Goal: Transaction & Acquisition: Purchase product/service

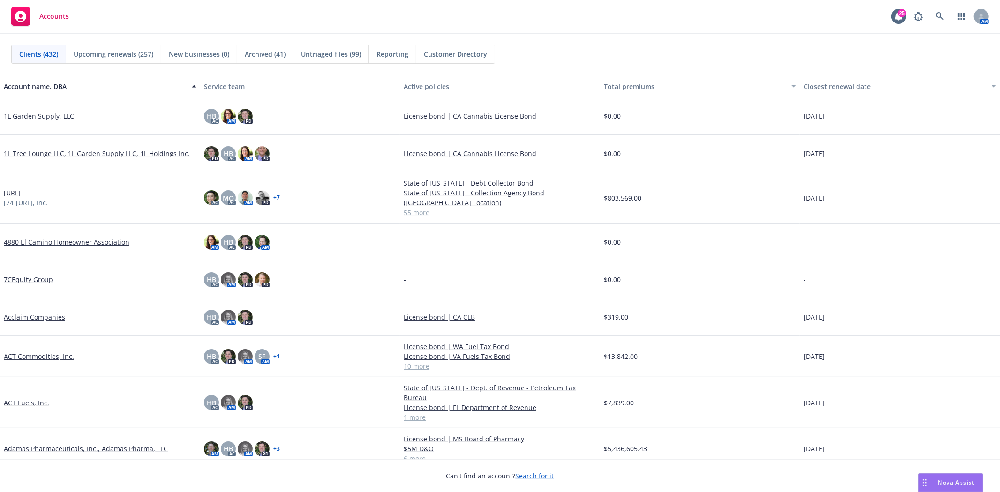
click at [304, 19] on div "Accounts 25 AM" at bounding box center [500, 17] width 1000 height 34
click at [943, 15] on icon at bounding box center [940, 16] width 8 height 8
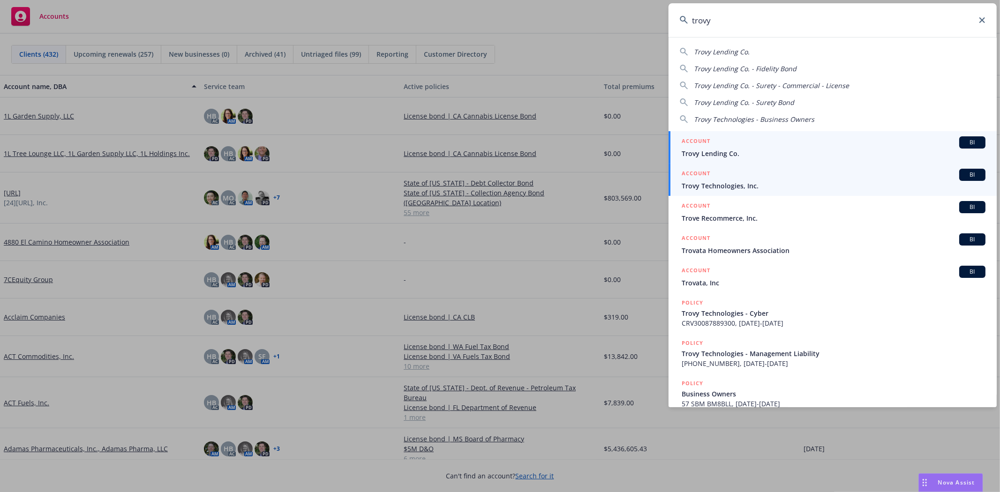
type input "trovy"
click at [726, 142] on div "ACCOUNT BI" at bounding box center [834, 142] width 304 height 12
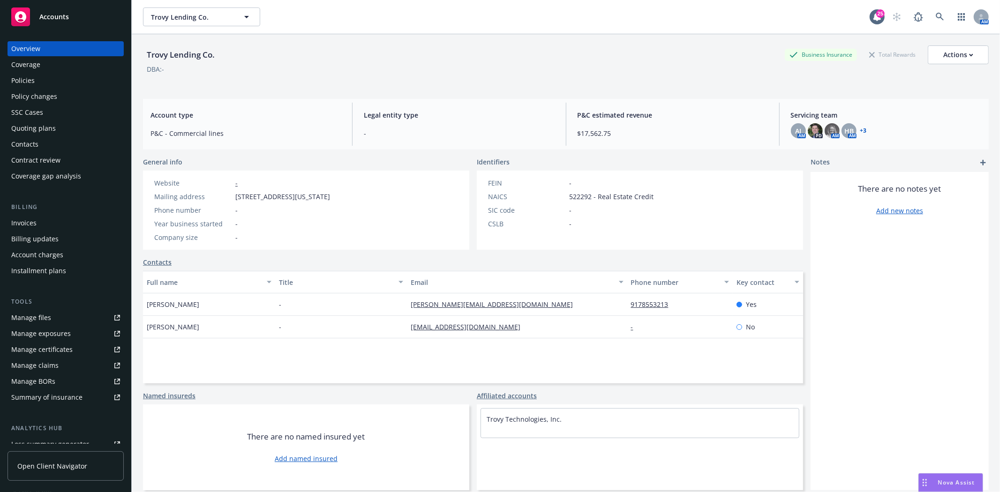
click at [39, 83] on div "Policies" at bounding box center [65, 80] width 109 height 15
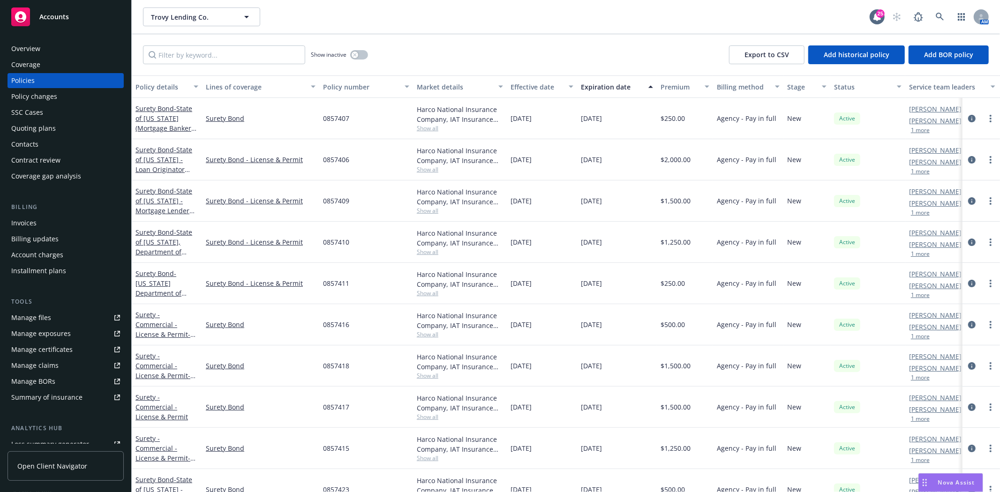
click at [48, 134] on div "Quoting plans" at bounding box center [33, 128] width 45 height 15
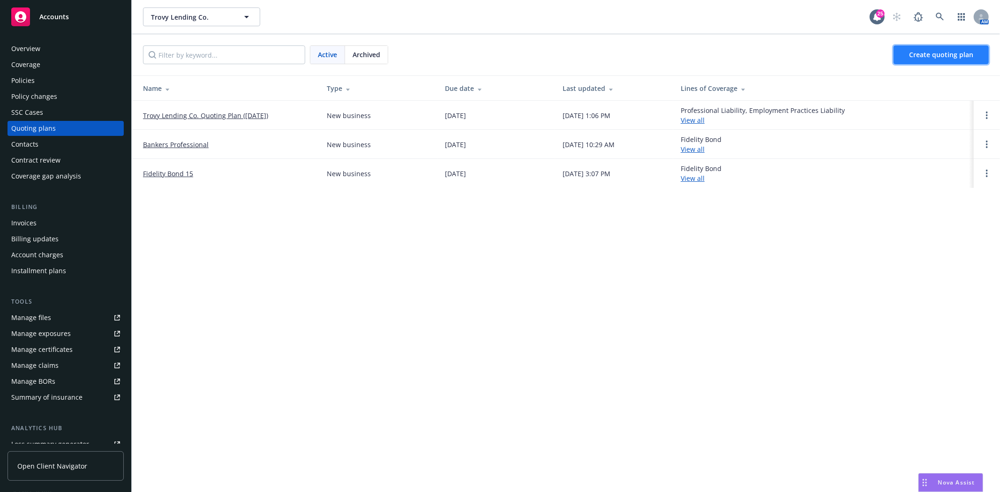
click at [925, 56] on span "Create quoting plan" at bounding box center [941, 54] width 64 height 9
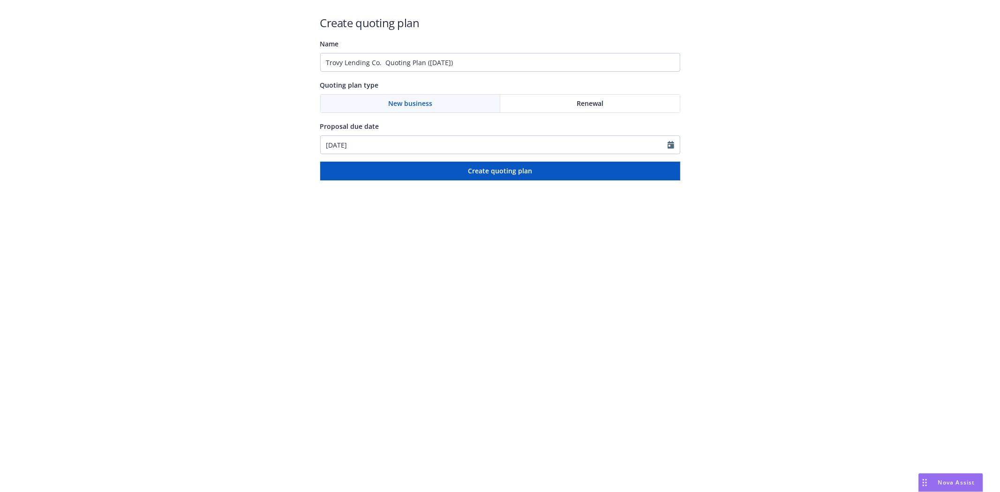
click at [601, 101] on span "Renewal" at bounding box center [590, 103] width 27 height 10
drag, startPoint x: 542, startPoint y: 62, endPoint x: -11, endPoint y: 45, distance: 553.5
click at [0, 45] on html "Create quoting plan Name Trovy Lending Co. Quoting Plan (2025-08-27) Quoting pl…" at bounding box center [500, 90] width 1000 height 180
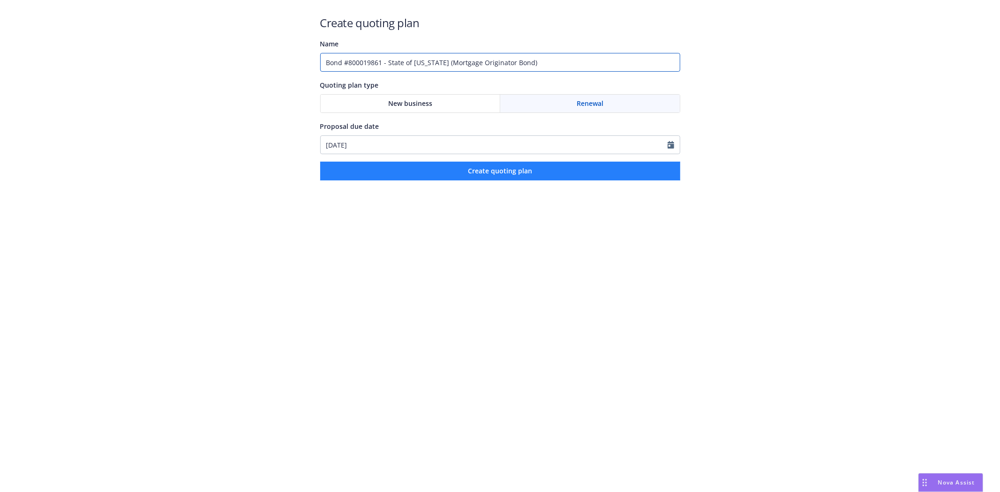
type input "Bond #800019861 - State of Minnesota (Mortgage Originator Bond)"
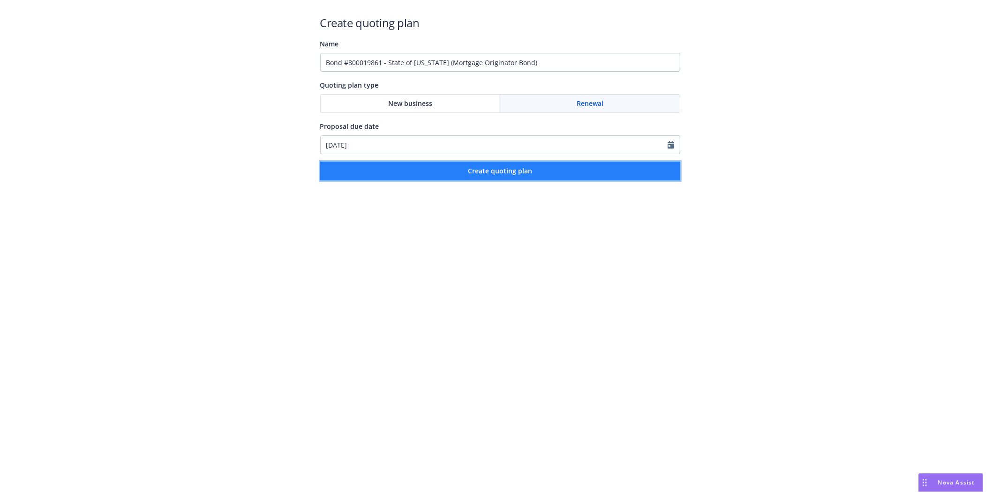
click at [548, 171] on button "Create quoting plan" at bounding box center [500, 171] width 360 height 19
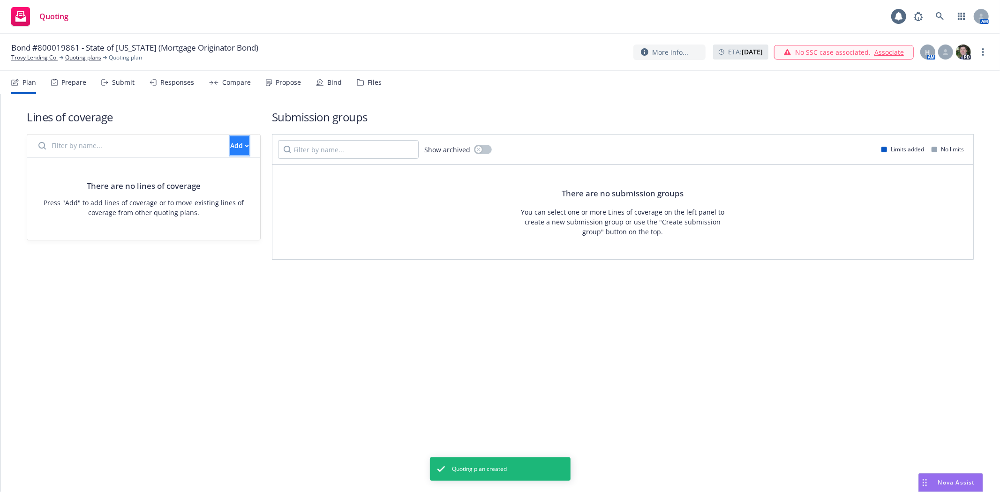
click at [230, 144] on div "Add" at bounding box center [239, 146] width 19 height 18
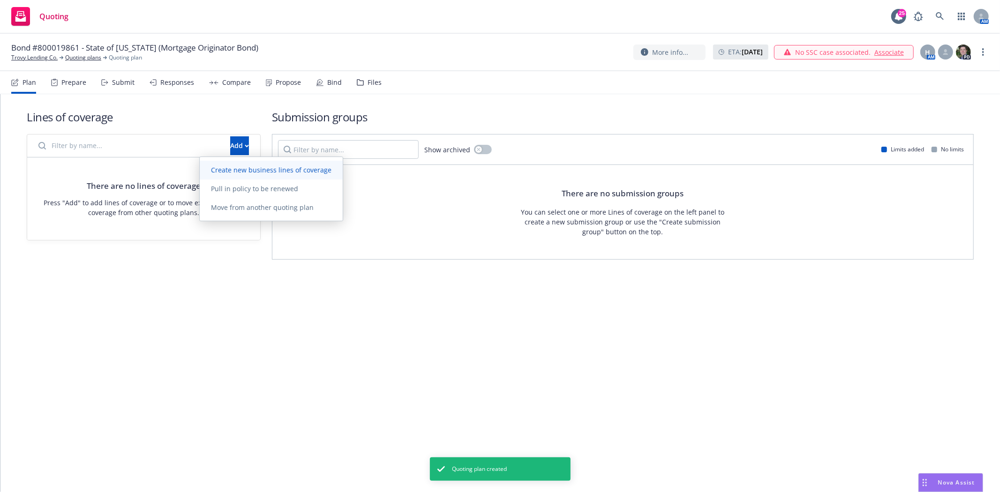
click at [221, 166] on span "Create new business lines of coverage" at bounding box center [271, 169] width 143 height 9
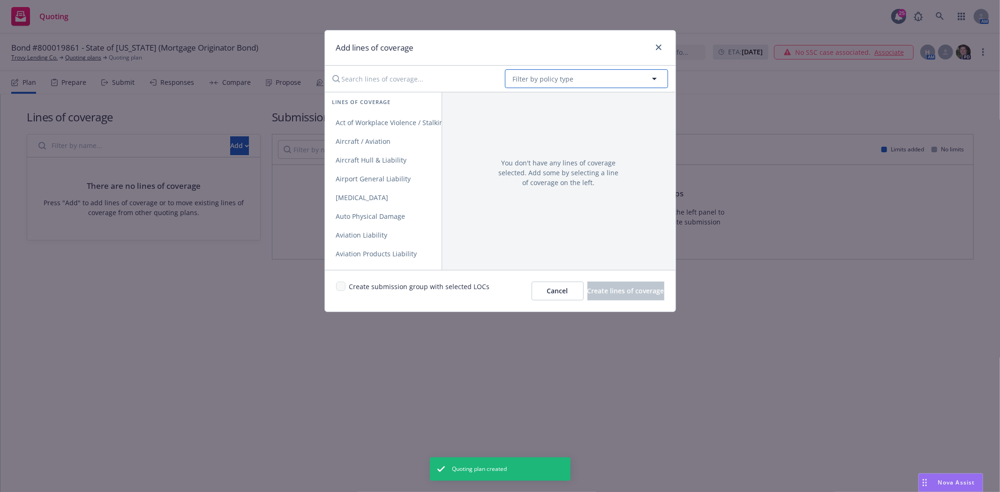
click at [579, 80] on button "Filter by policy type" at bounding box center [586, 78] width 163 height 19
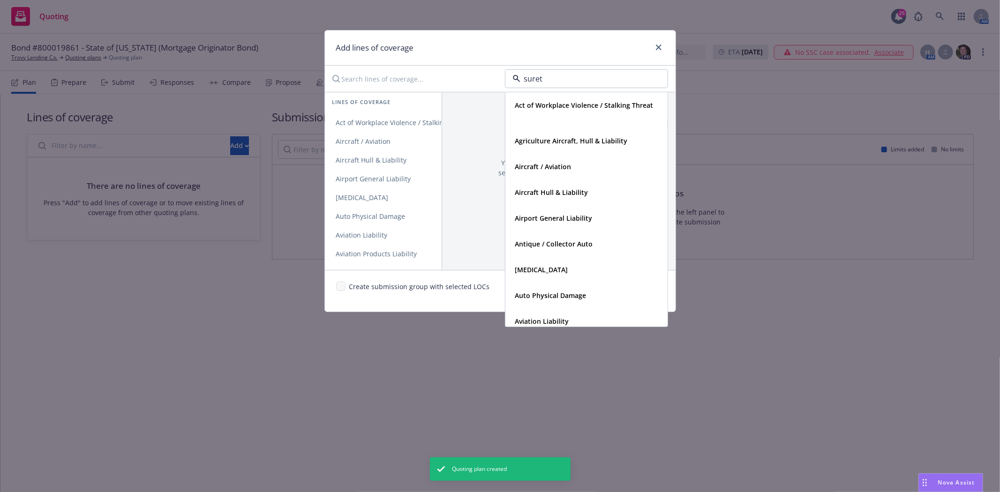
type input "surety"
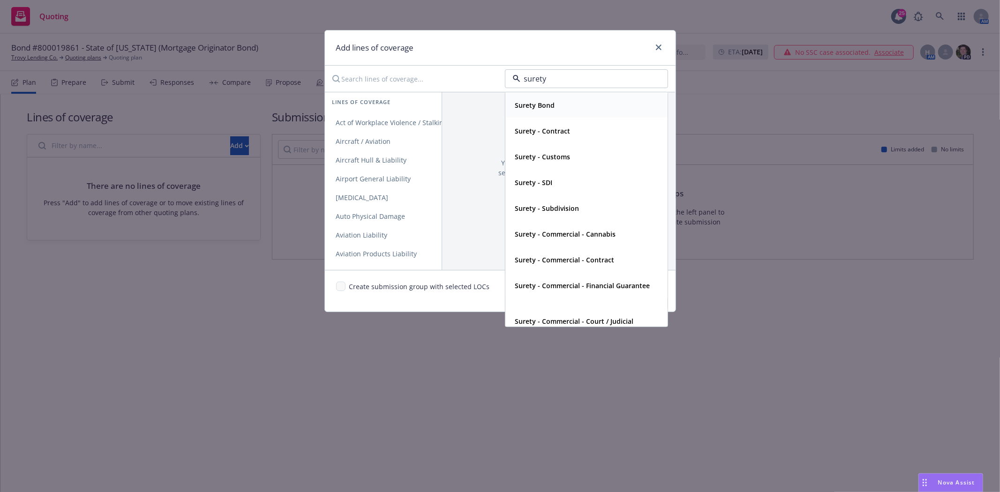
click at [559, 112] on div "Surety Bond" at bounding box center [586, 105] width 150 height 14
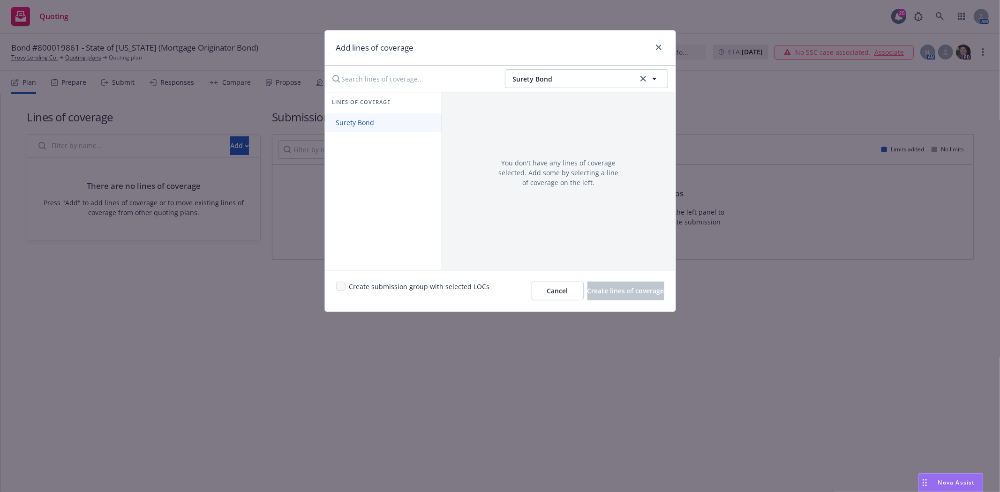
click at [378, 123] on span "Surety Bond" at bounding box center [355, 122] width 61 height 9
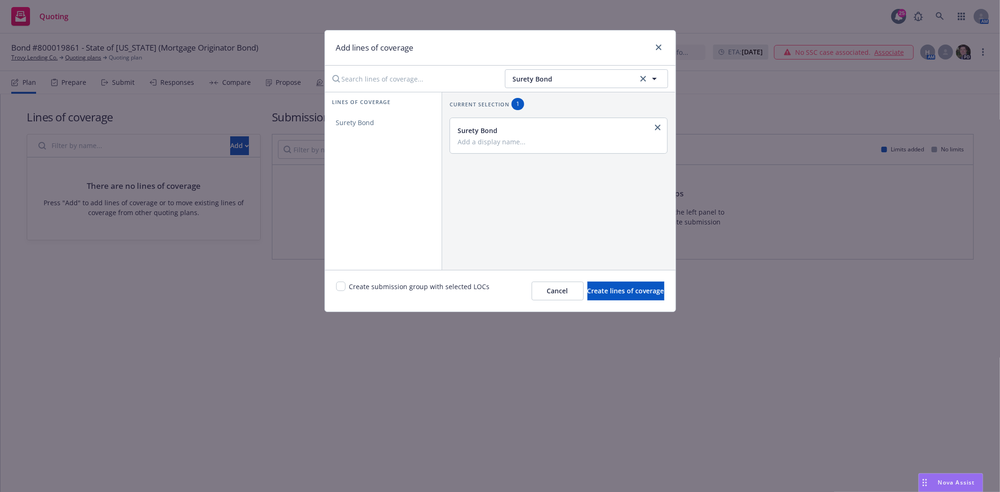
click at [510, 145] on input "Add a display name..." at bounding box center [558, 141] width 201 height 8
click at [481, 139] on input "Add a display name..." at bounding box center [558, 141] width 201 height 8
type input "License & Permit"
click at [340, 285] on input "checkbox" at bounding box center [340, 286] width 9 height 9
checkbox input "true"
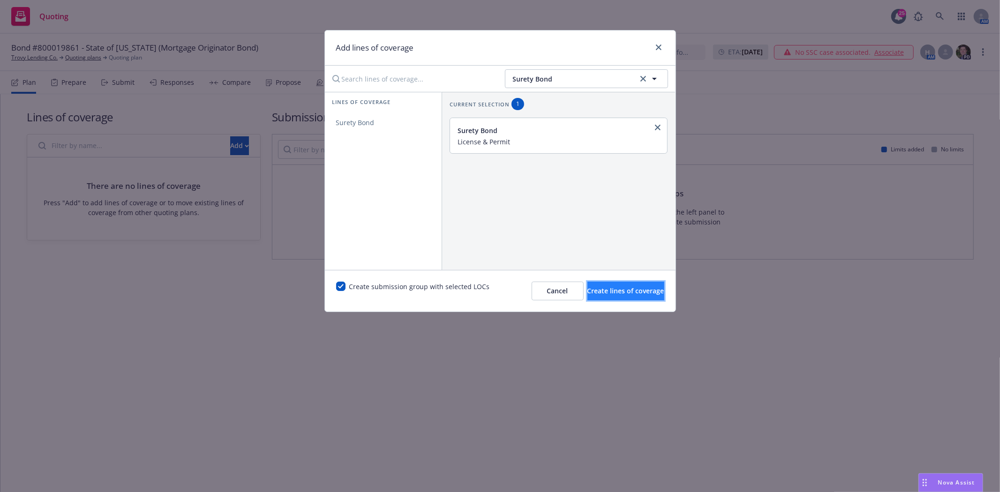
click at [612, 292] on span "Create lines of coverage" at bounding box center [625, 290] width 77 height 9
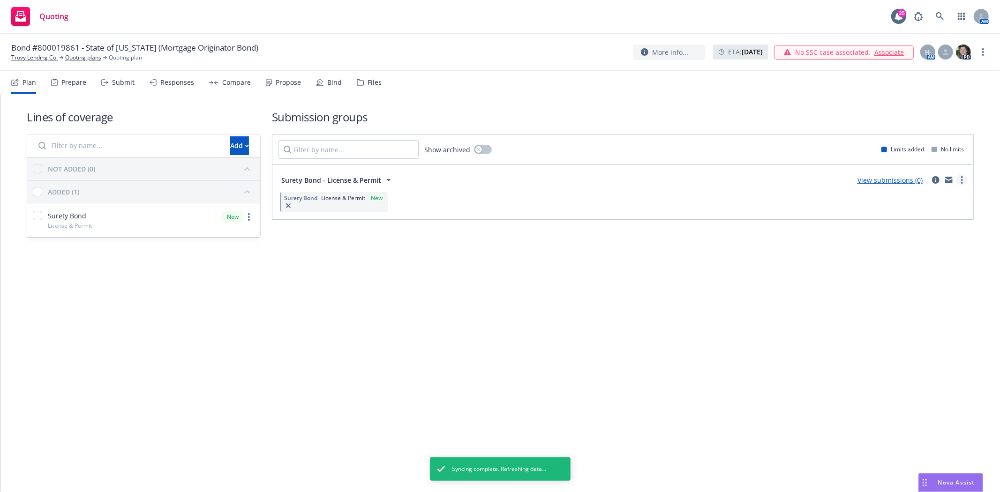
click at [962, 180] on circle "more" at bounding box center [962, 180] width 2 height 2
click at [901, 300] on span "Create policy (fast track)" at bounding box center [917, 296] width 98 height 9
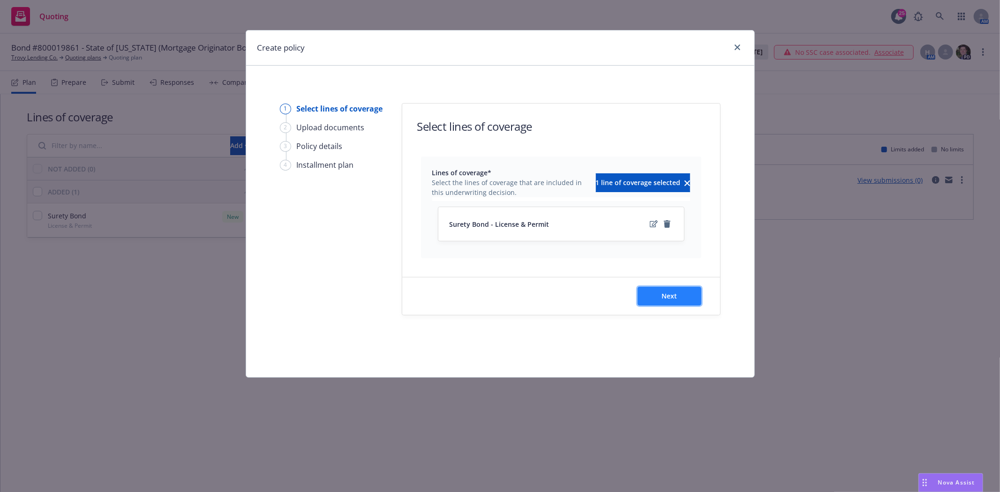
click at [658, 288] on button "Next" at bounding box center [670, 296] width 64 height 19
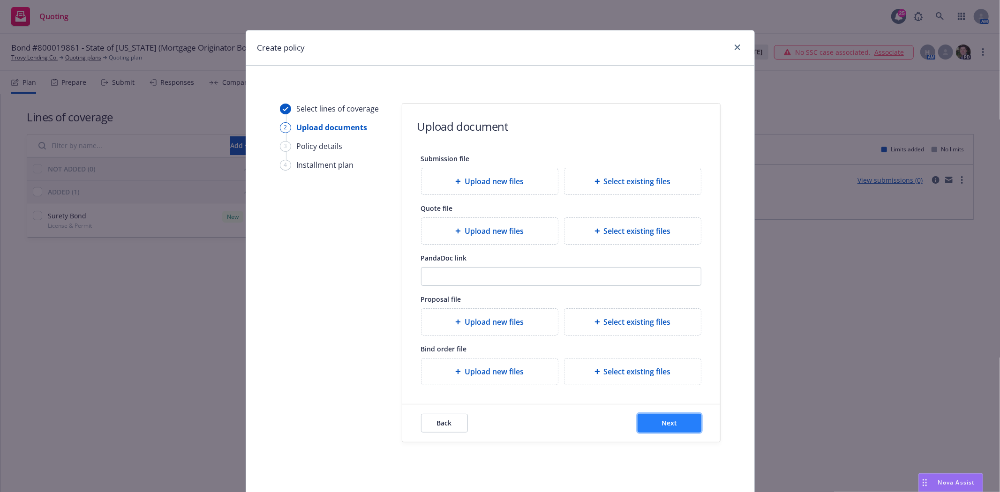
click at [654, 423] on button "Next" at bounding box center [670, 423] width 64 height 19
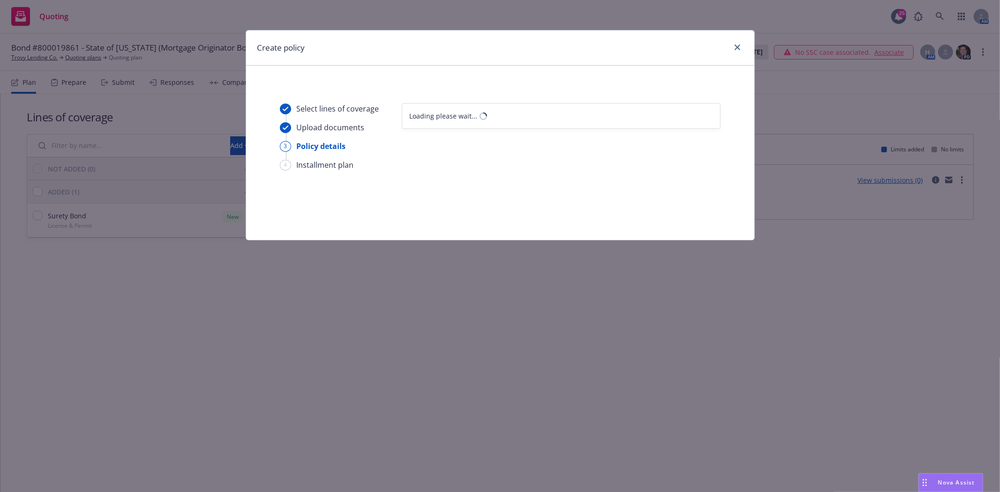
select select "12"
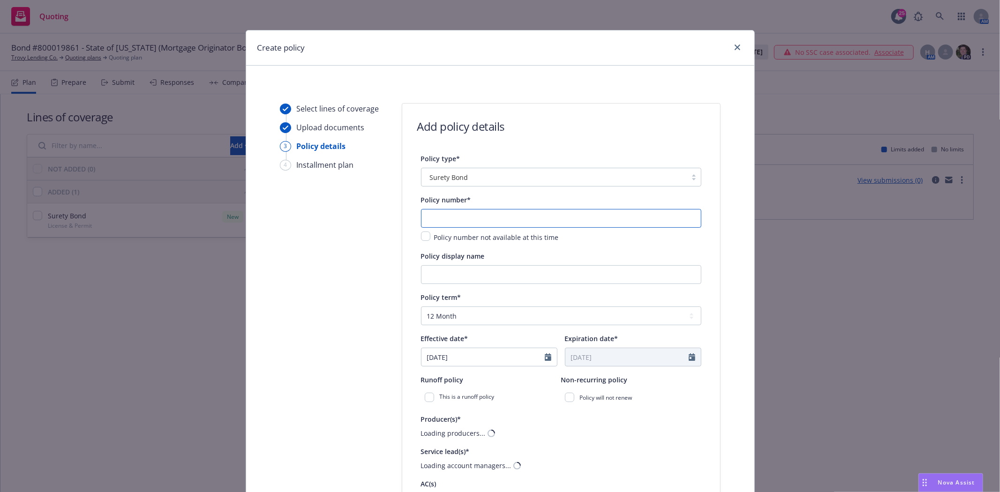
click at [466, 224] on input "text" at bounding box center [561, 218] width 280 height 19
drag, startPoint x: 476, startPoint y: 214, endPoint x: 474, endPoint y: 221, distance: 7.0
click at [476, 214] on input "8000" at bounding box center [561, 218] width 280 height 19
type input "800019861"
click at [466, 265] on div "Policy display name" at bounding box center [561, 267] width 280 height 34
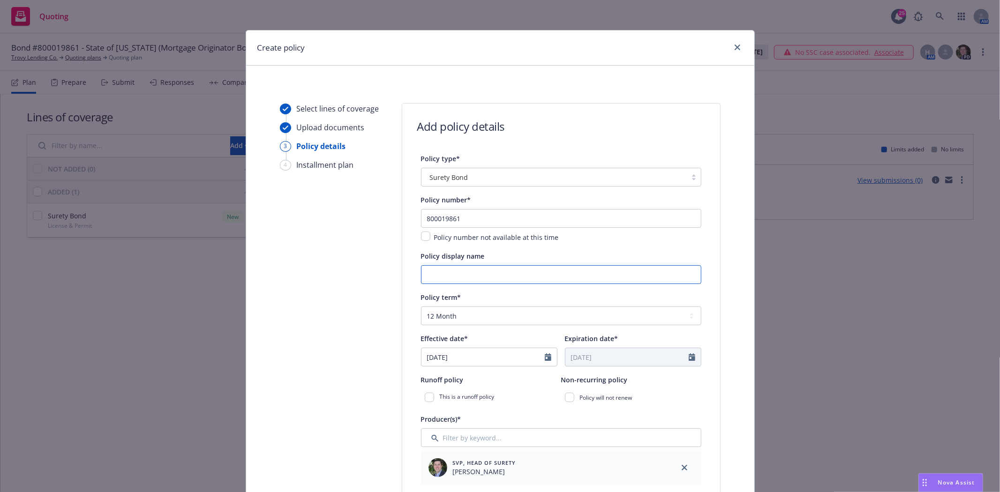
click at [466, 269] on input "Policy display name" at bounding box center [561, 274] width 280 height 19
type input "s"
type input "T"
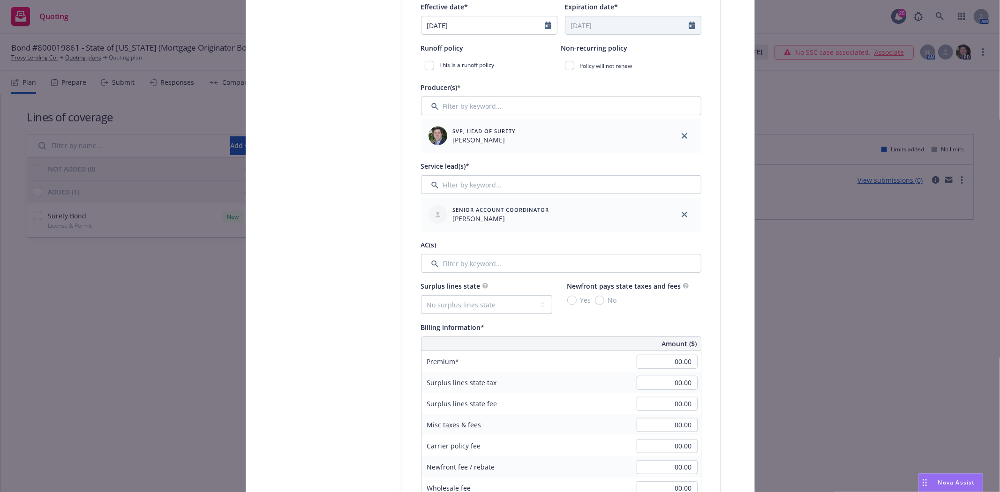
scroll to position [364, 0]
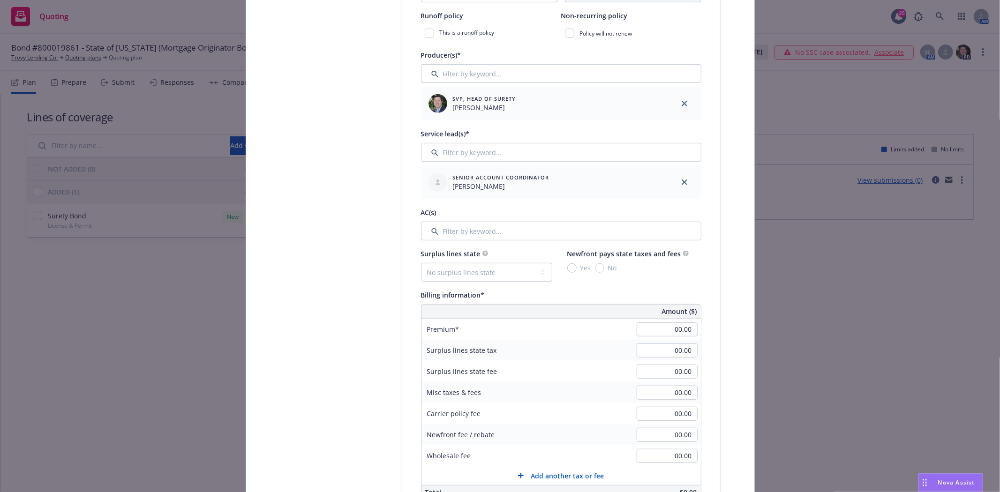
type input "State of Minnesota - Mortgage Originator Bond"
click at [676, 334] on input "00.00" at bounding box center [667, 330] width 61 height 14
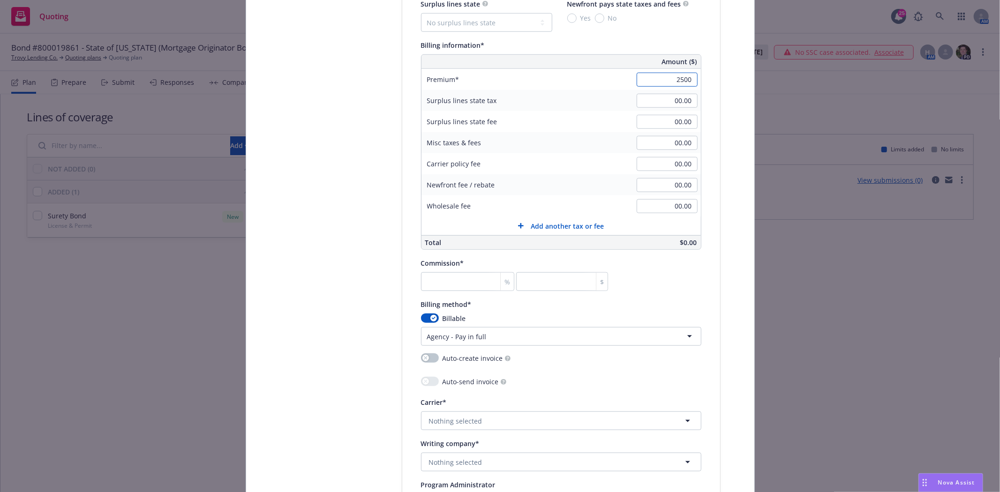
scroll to position [625, 0]
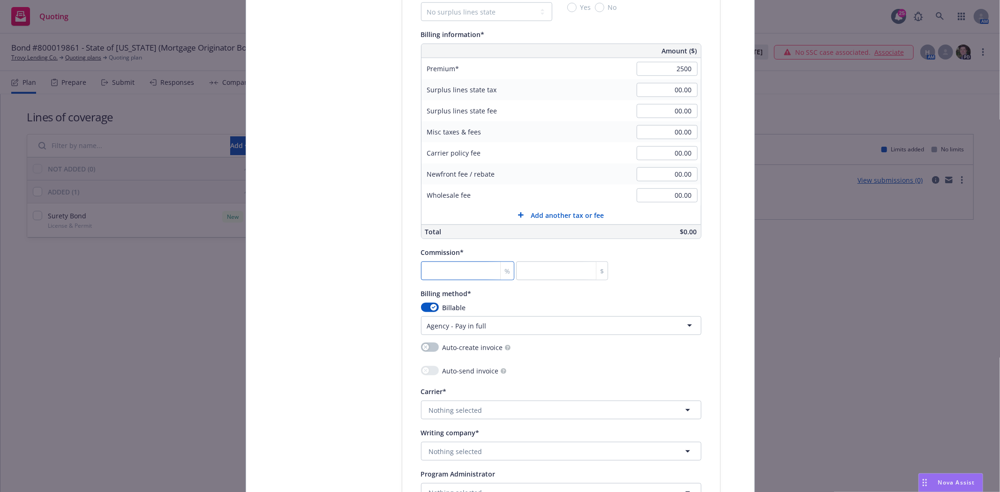
type input "2,500.00"
click at [456, 280] on input "number" at bounding box center [468, 271] width 94 height 19
type input "3"
type input "75"
type input "30"
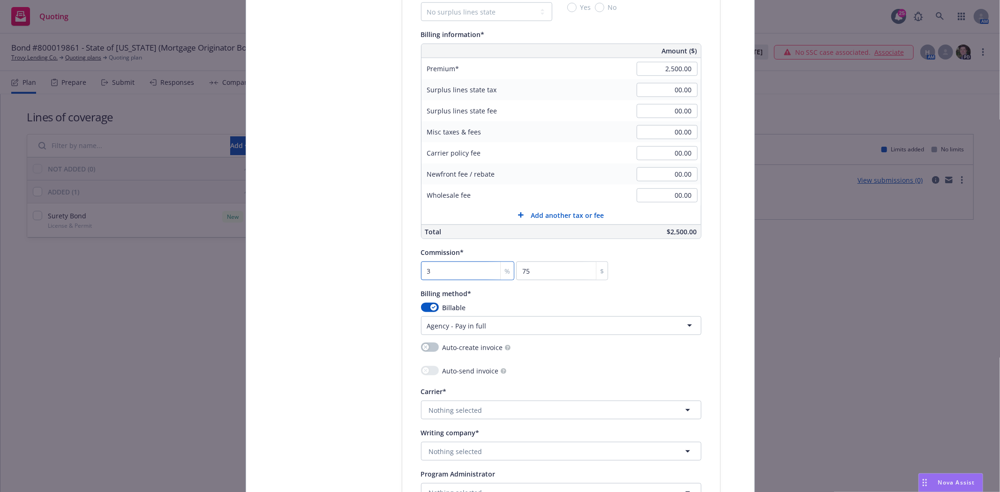
type input "750"
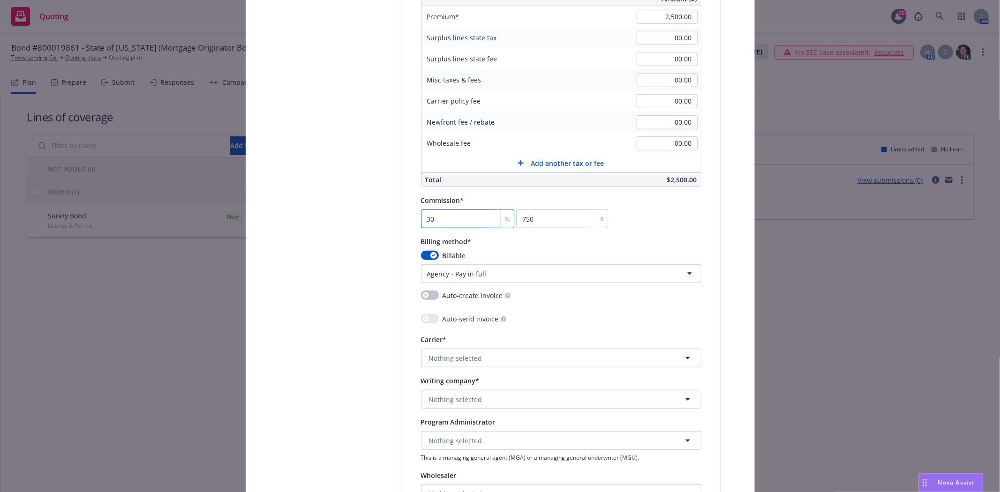
scroll to position [729, 0]
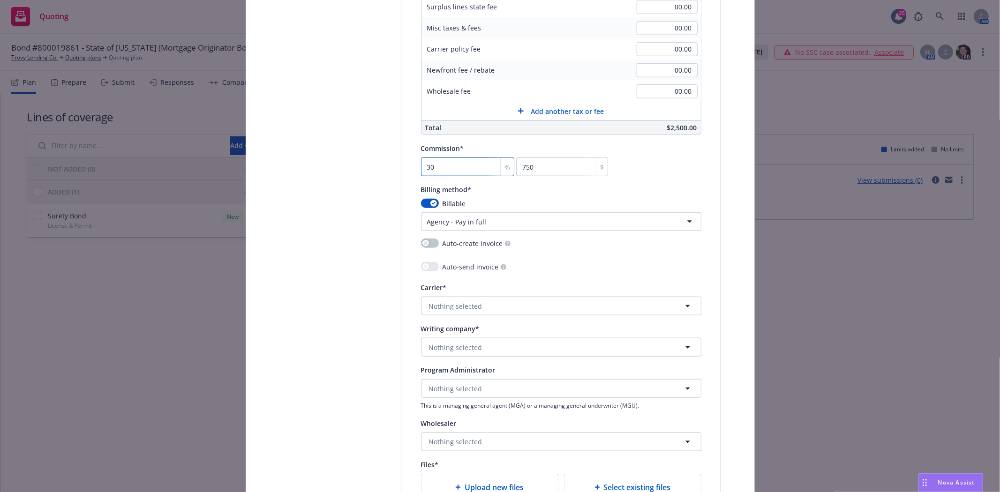
type input "30"
click at [442, 348] on span "Nothing selected" at bounding box center [455, 348] width 53 height 10
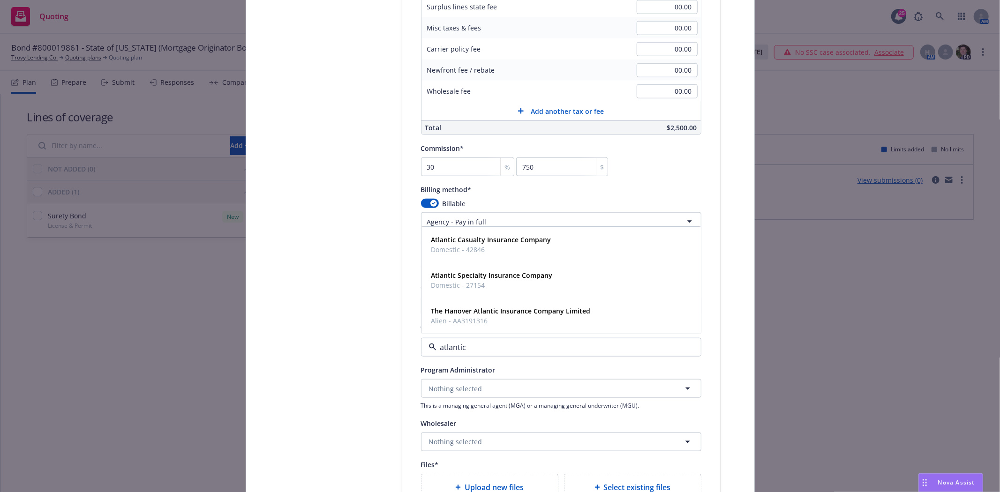
type input "atlantic"
click at [493, 283] on span "Domestic - 27154" at bounding box center [491, 286] width 121 height 10
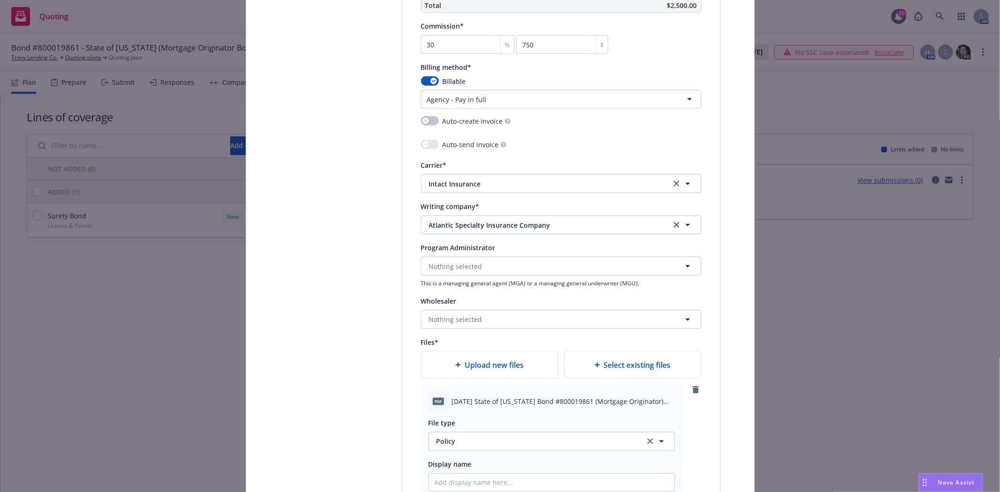
scroll to position [833, 0]
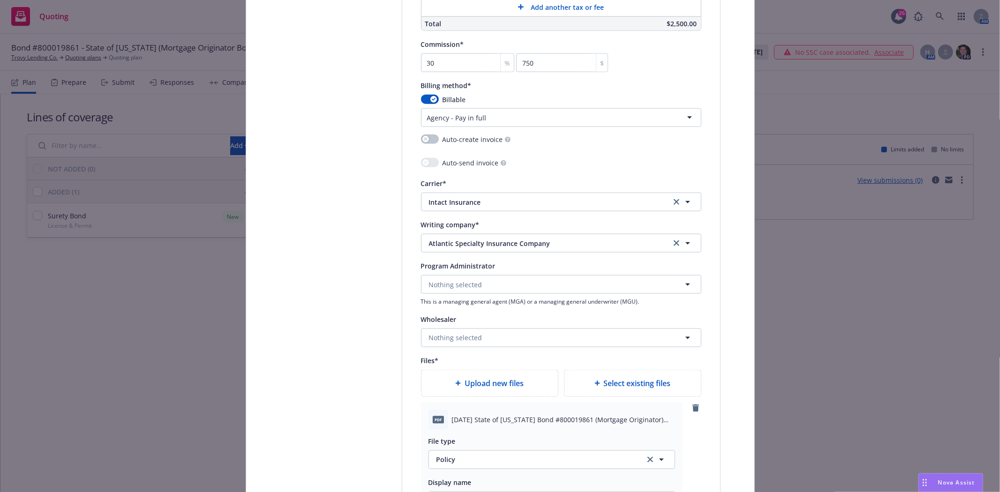
click at [462, 419] on span "2025 08 27 State of Minnesota Bond #800019861 (Mortgage Originator) (2).pdf" at bounding box center [563, 420] width 223 height 10
copy span "2025 08 27 State of Minnesota Bond #800019861 (Mortgage Originator) (2).pdf"
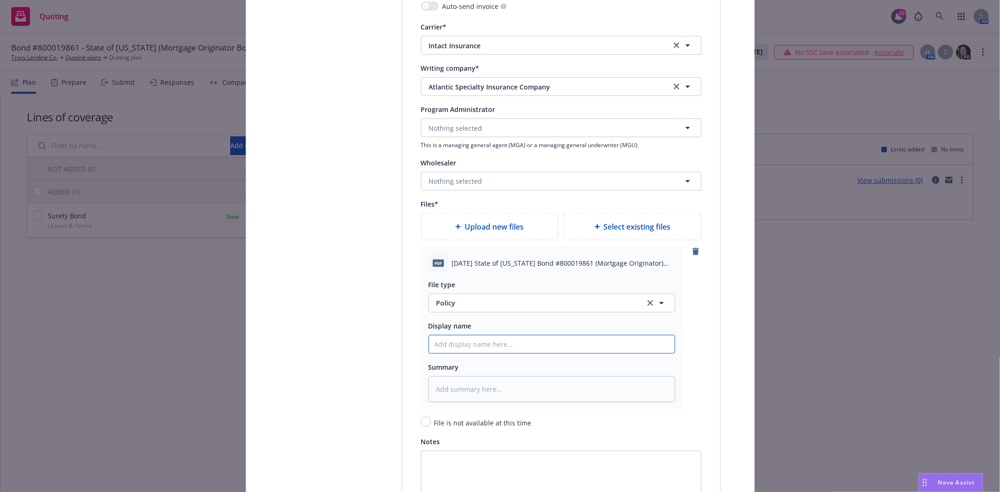
click at [447, 343] on input "Policy display name" at bounding box center [552, 345] width 246 height 18
paste input "2025 08 27 State of Minnesota Bond #800019861 (Mortgage Originator) (2).pdf"
type textarea "x"
type input "2025 08 27 State of Minnesota Bond #800019861 (Mortgage Originator) (2).pdf"
type textarea "x"
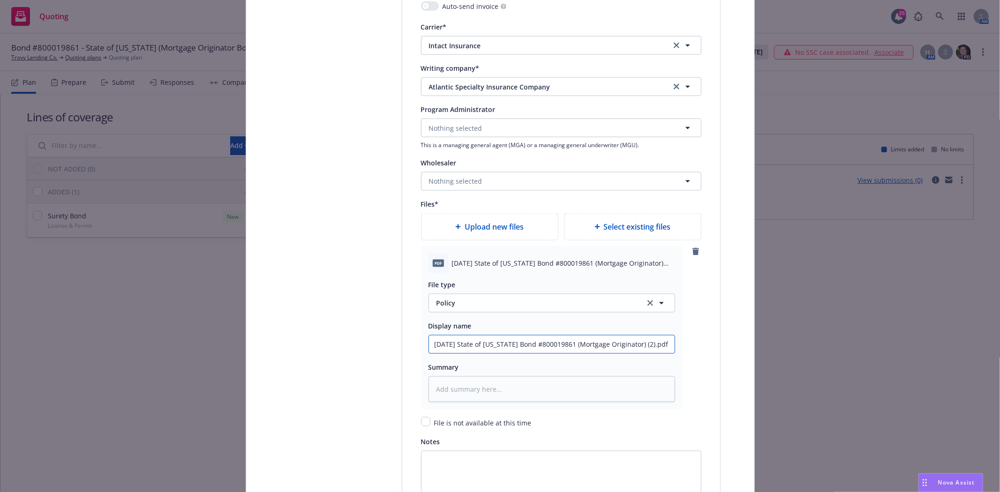
type input "2025 08 27 State of Minnesota Bond #800019861 (Mortgage Originator) (2).pd"
type textarea "x"
type input "2025 08 27 State of Minnesota Bond #800019861 (Mortgage Originator) (2).p"
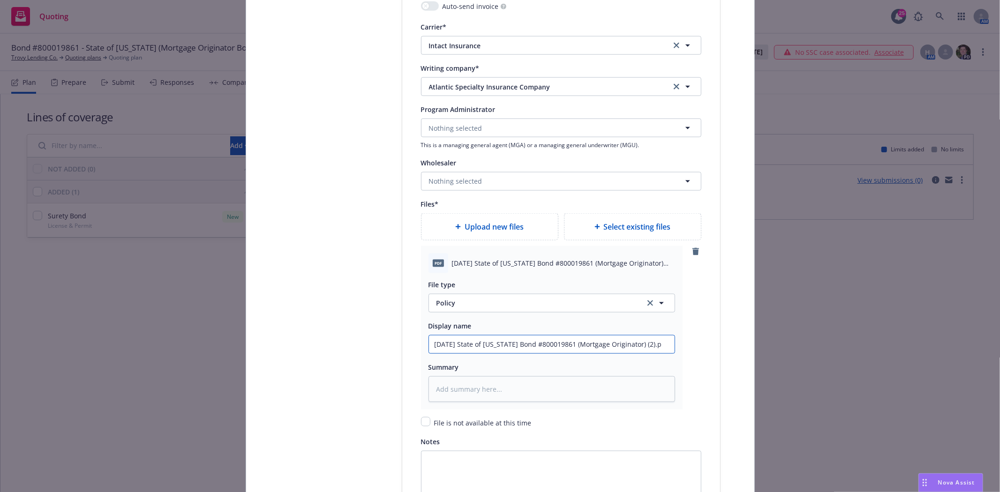
type textarea "x"
type input "2025 08 27 State of Minnesota Bond #800019861 (Mortgage Originator) (2)."
type textarea "x"
type input "2025 08 27 State of Minnesota Bond #800019861 (Mortgage Originator) (2)"
type textarea "x"
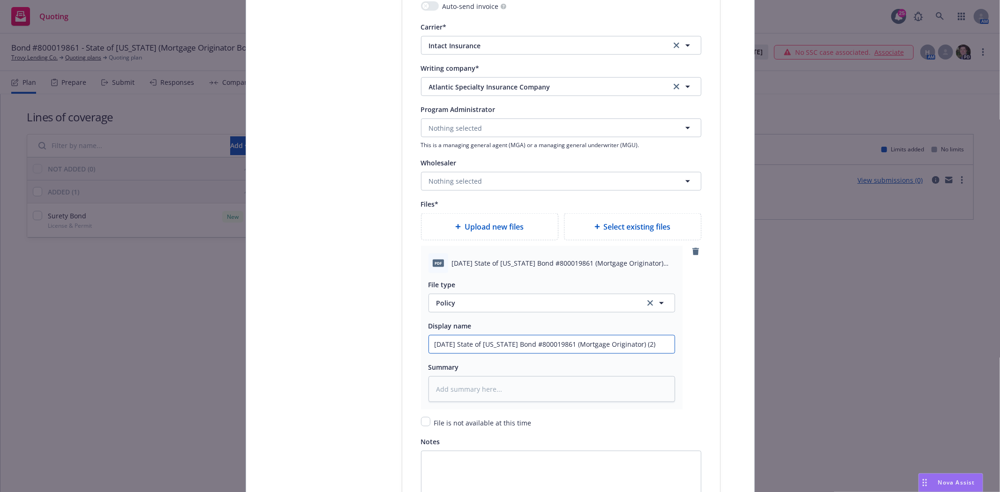
type input "2025 08 27 State of Minnesota Bond #800019861 (Mortgage Originator) (2"
type textarea "x"
type input "2025 08 27 State of Minnesota Bond #800019861 (Mortgage Originator) ("
type textarea "x"
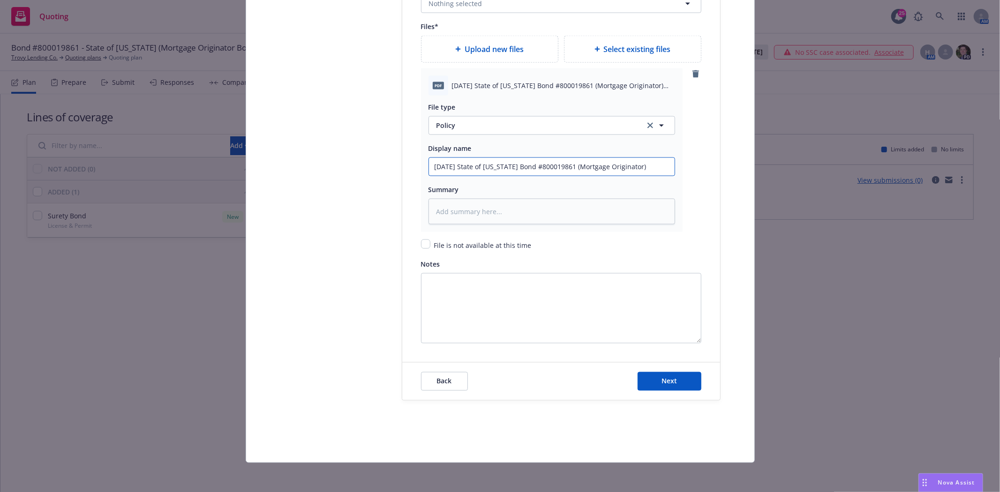
scroll to position [1172, 0]
type input "2025 08 27 State of Minnesota Bond #800019861 (Mortgage Originator)"
click at [661, 376] on span "Next" at bounding box center [668, 380] width 15 height 9
type textarea "x"
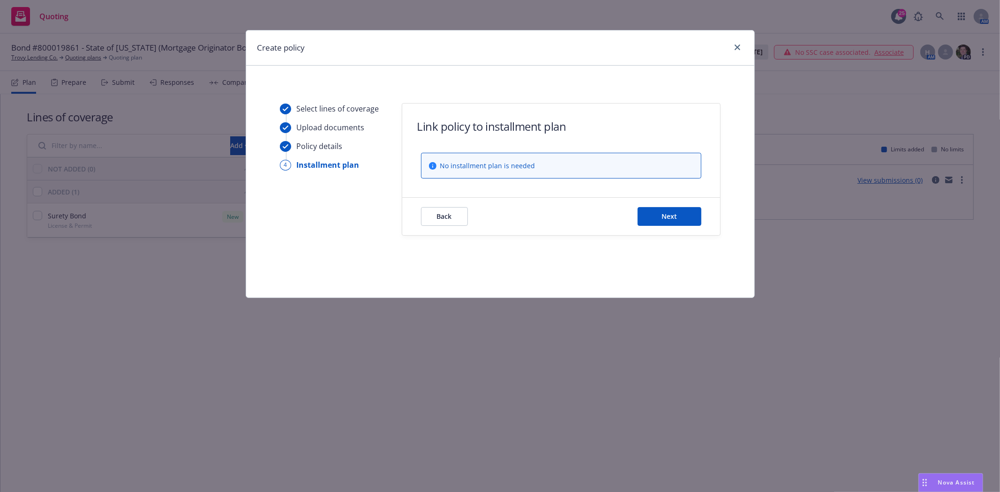
scroll to position [0, 0]
click at [676, 218] on span "Next" at bounding box center [668, 216] width 15 height 9
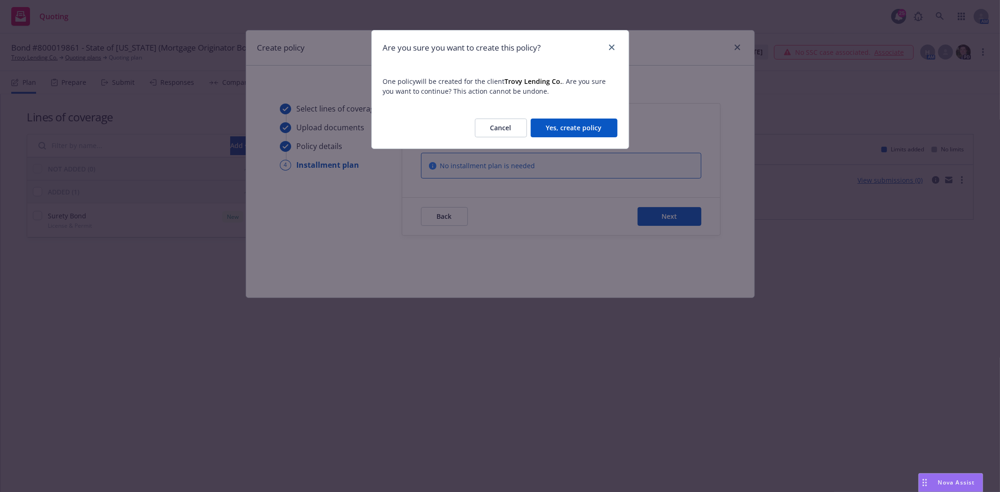
click at [597, 130] on button "Yes, create policy" at bounding box center [574, 128] width 87 height 19
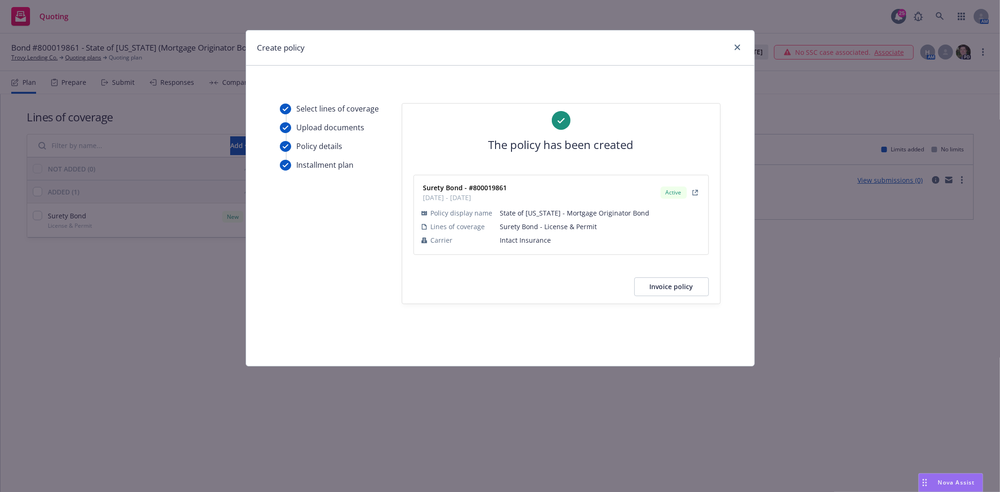
click at [692, 293] on button "Invoice policy" at bounding box center [671, 287] width 75 height 19
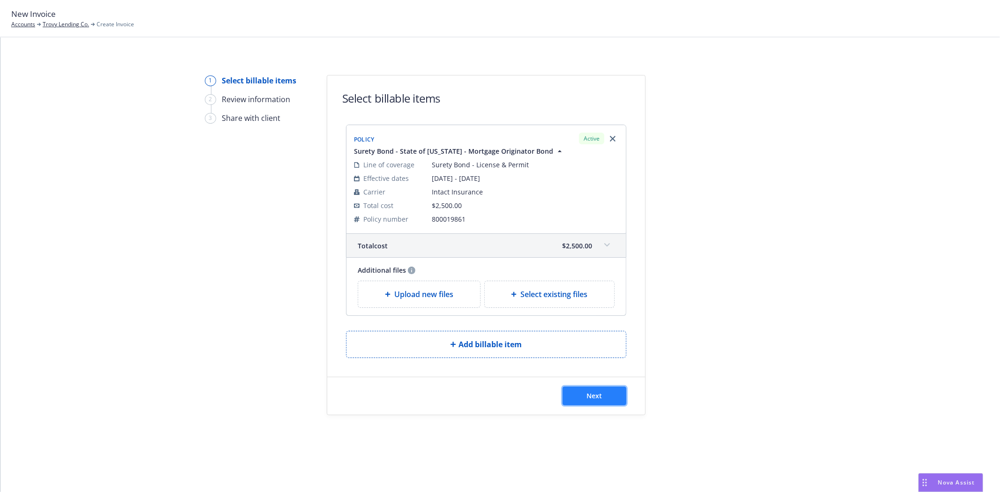
click at [583, 394] on button "Next" at bounding box center [595, 396] width 64 height 19
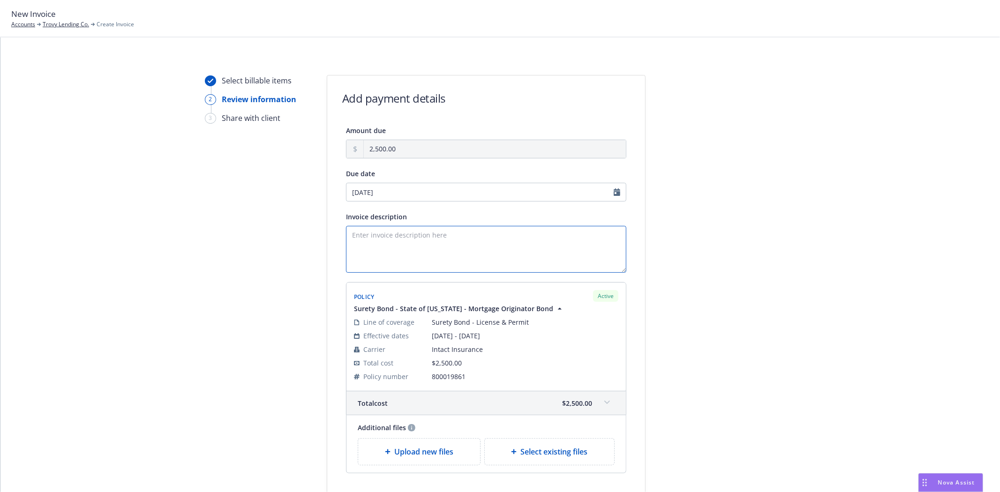
click at [406, 235] on textarea "Invoice description" at bounding box center [486, 249] width 280 height 47
click at [462, 232] on textarea "Principal: Trovy Lending Co/" at bounding box center [486, 249] width 280 height 47
click at [386, 268] on textarea "Principal: Trovy Lending Co. Obligee: State of Minnesota Bond Amount: $125,000" at bounding box center [486, 249] width 280 height 47
type textarea "Principal: Trovy Lending Co. Obligee: State of [US_STATE] Bond Amount: $125,000…"
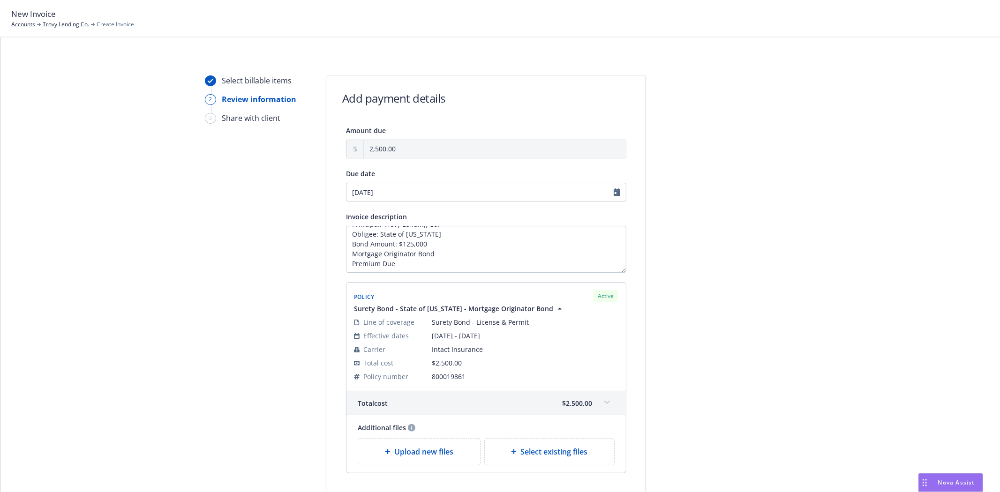
click at [737, 340] on div at bounding box center [729, 303] width 131 height 456
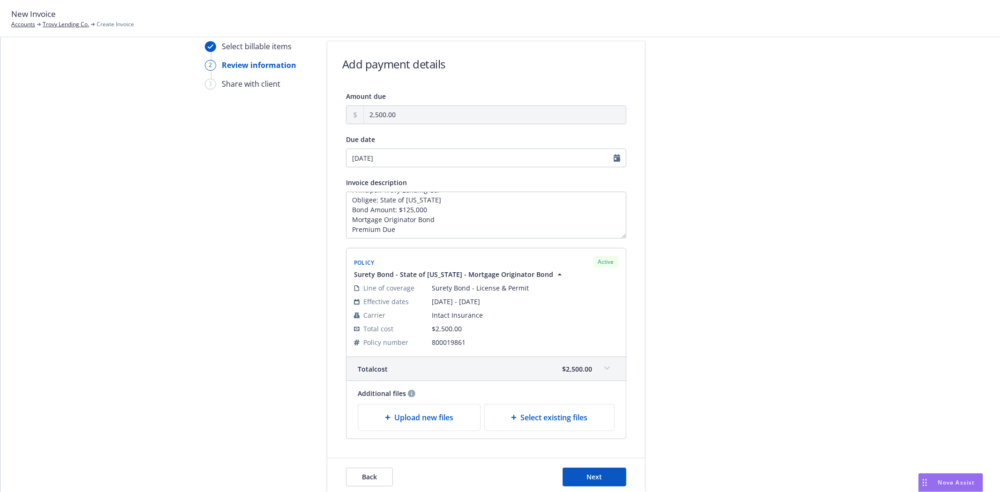
scroll to position [99, 0]
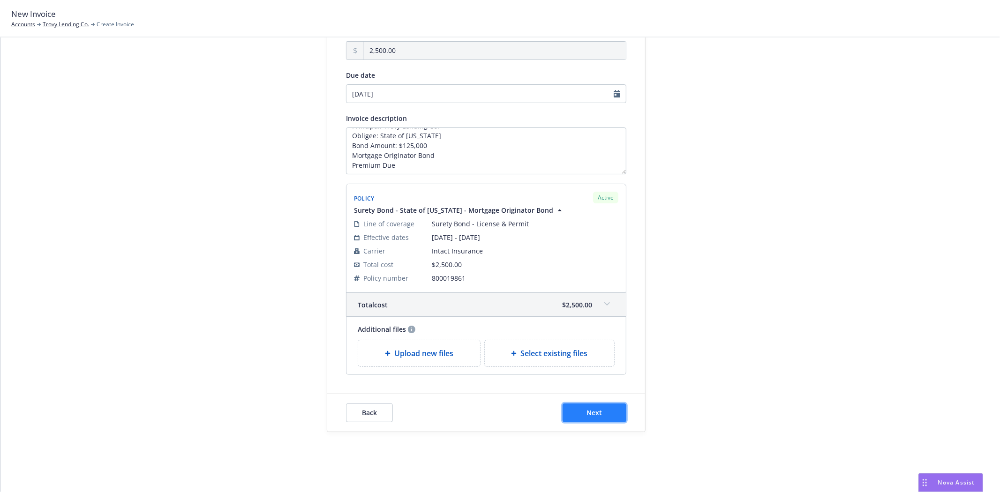
click at [580, 412] on button "Next" at bounding box center [595, 413] width 64 height 19
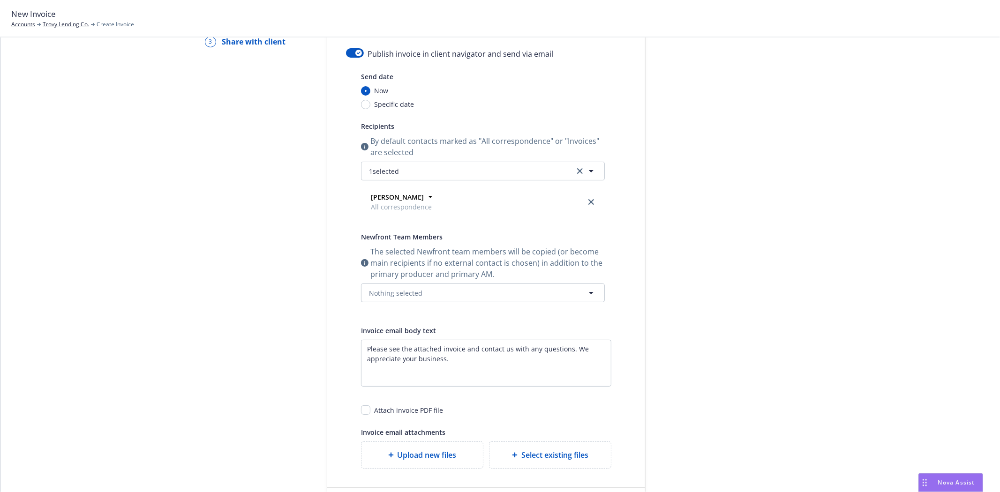
scroll to position [0, 0]
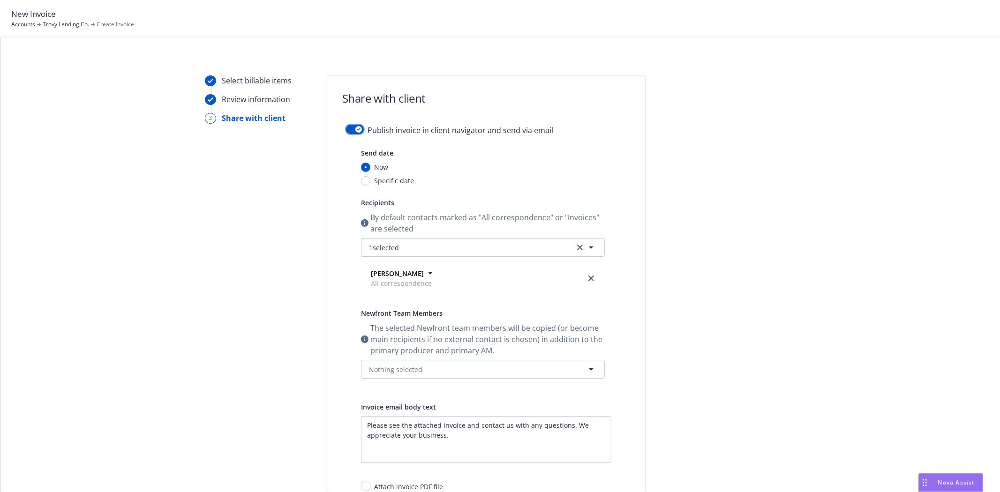
click at [358, 131] on button "button" at bounding box center [355, 129] width 18 height 9
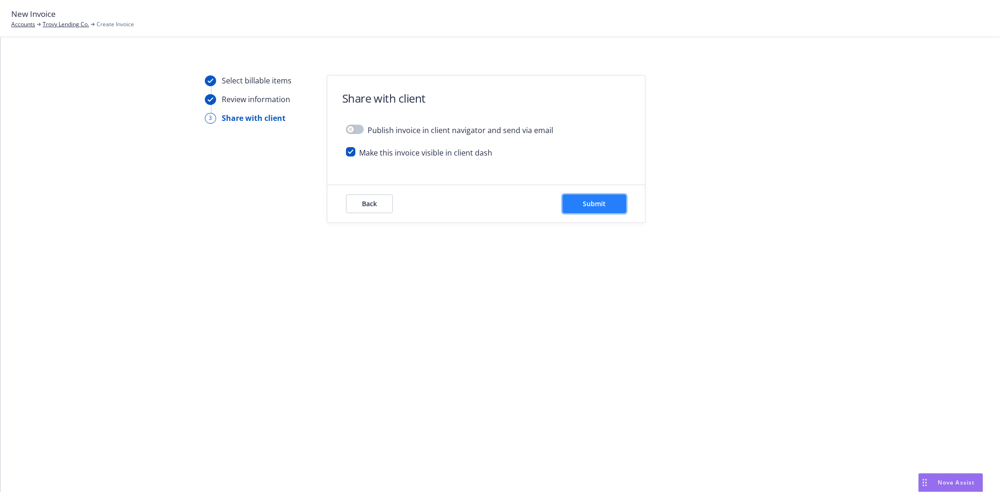
click at [583, 200] on span "Submit" at bounding box center [594, 203] width 23 height 9
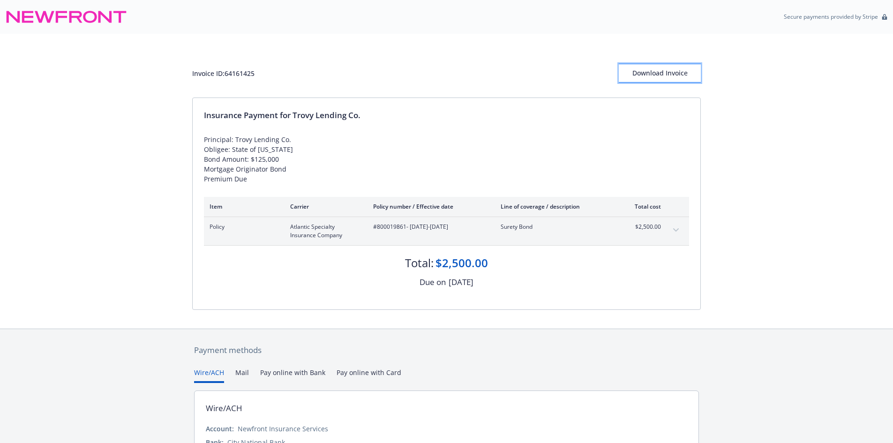
click at [658, 69] on div "Download Invoice" at bounding box center [660, 73] width 82 height 18
